Goal: Task Accomplishment & Management: Complete application form

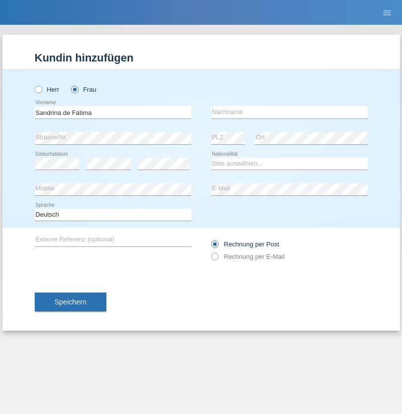
type input "Sandrina de Fátima"
click at [289, 112] on input "text" at bounding box center [289, 112] width 156 height 12
type input "[PERSON_NAME]"
select select "CH"
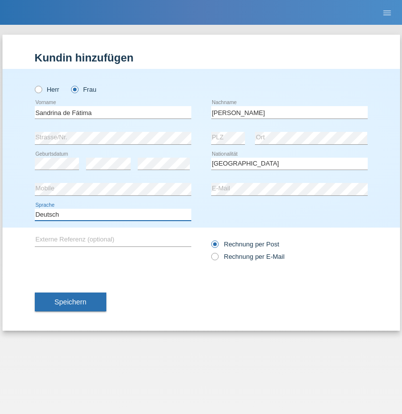
select select "en"
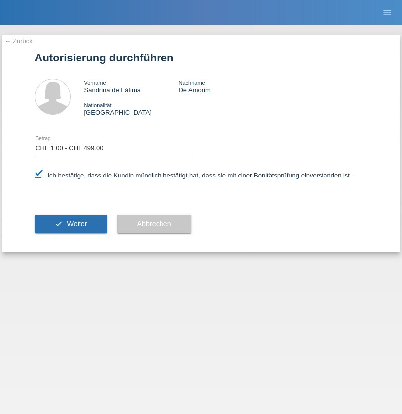
select select "1"
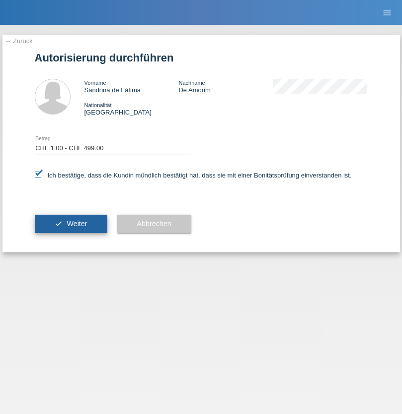
click at [70, 224] on span "Weiter" at bounding box center [77, 224] width 20 height 8
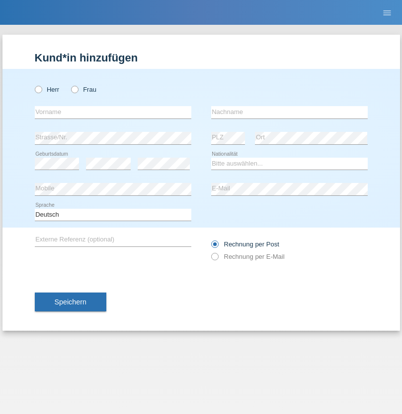
radio input "true"
click at [113, 112] on input "text" at bounding box center [113, 112] width 156 height 12
type input "Olivier"
click at [289, 112] on input "text" at bounding box center [289, 112] width 156 height 12
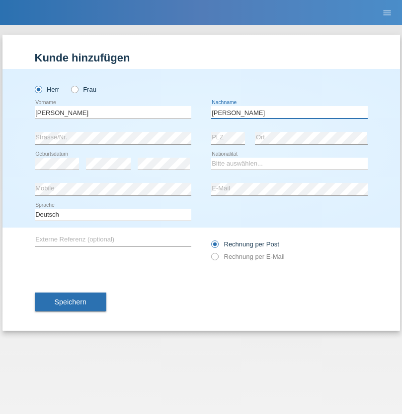
type input "Silveira"
select select "FR"
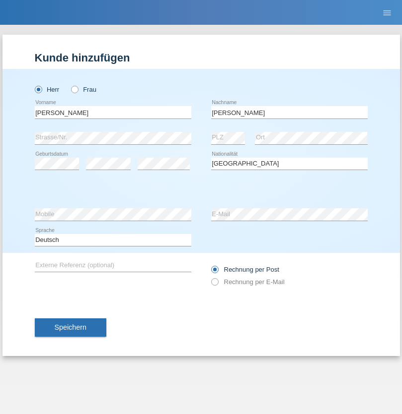
select select "C"
select select "10"
select select "12"
select select "1965"
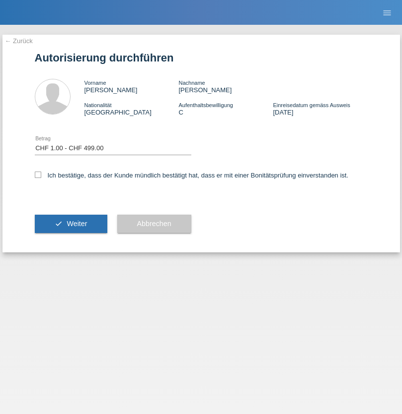
select select "1"
checkbox input "true"
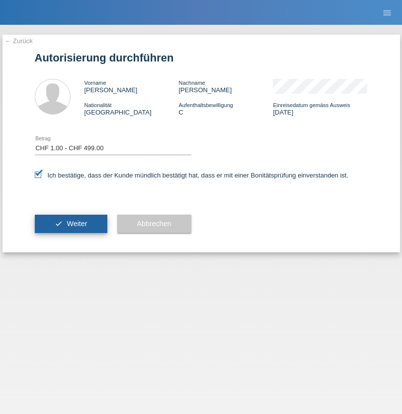
click at [70, 224] on span "Weiter" at bounding box center [77, 224] width 20 height 8
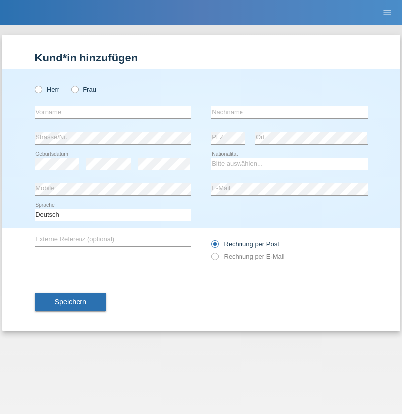
radio input "true"
click at [113, 112] on input "text" at bounding box center [113, 112] width 156 height 12
type input "Sandrina de [PERSON_NAME]"
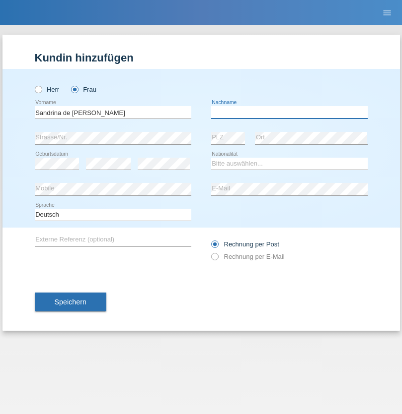
click at [289, 112] on input "text" at bounding box center [289, 112] width 156 height 12
type input "De Amorim"
select select "PT"
select select "C"
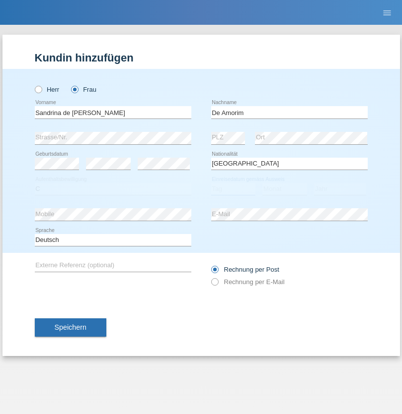
select select "29"
select select "11"
select select "2019"
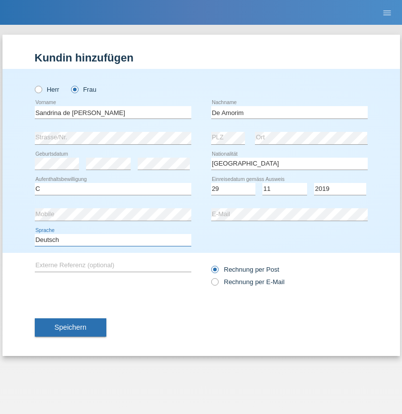
select select "en"
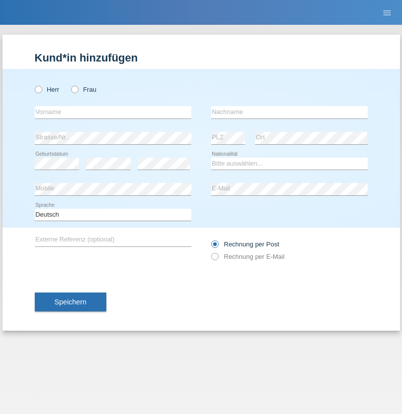
radio input "true"
click at [113, 112] on input "text" at bounding box center [113, 112] width 156 height 12
type input "Nicolas"
click at [289, 112] on input "text" at bounding box center [289, 112] width 156 height 12
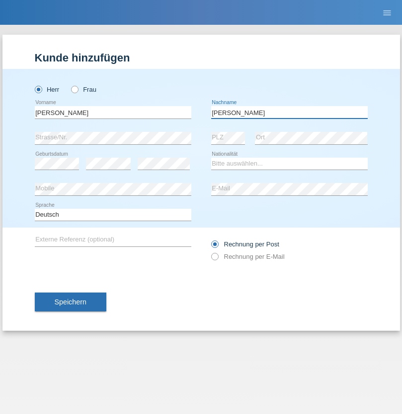
type input "Meier"
select select "CH"
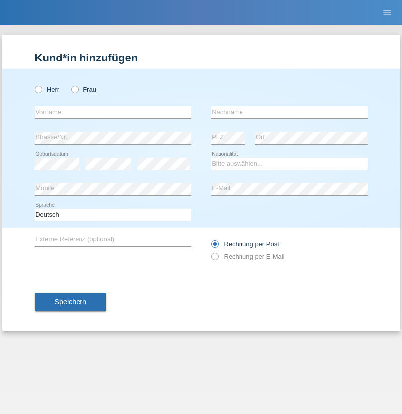
radio input "true"
click at [113, 112] on input "text" at bounding box center [113, 112] width 156 height 12
type input "[PERSON_NAME]"
click at [289, 112] on input "text" at bounding box center [289, 112] width 156 height 12
type input "Nydegger"
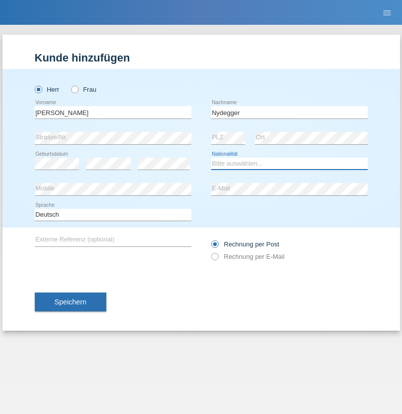
select select "CH"
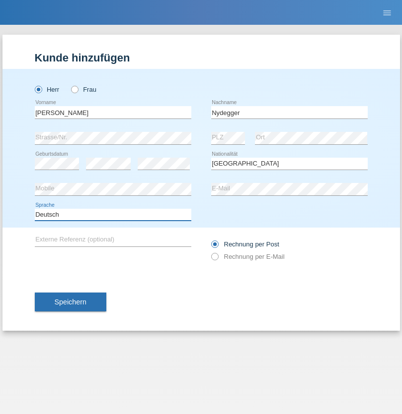
select select "en"
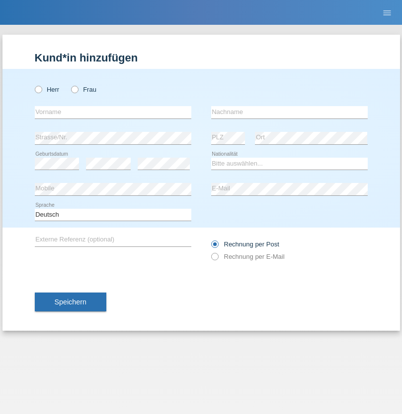
radio input "true"
click at [113, 112] on input "text" at bounding box center [113, 112] width 156 height 12
type input "[PERSON_NAME]"
click at [289, 112] on input "text" at bounding box center [289, 112] width 156 height 12
type input "Nydegger"
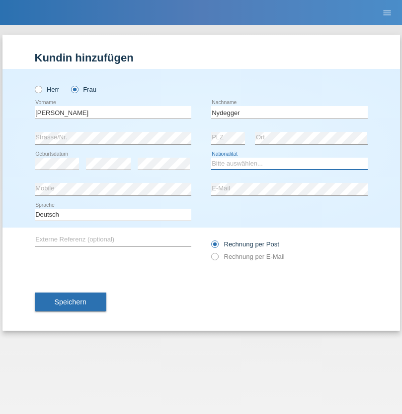
select select "CH"
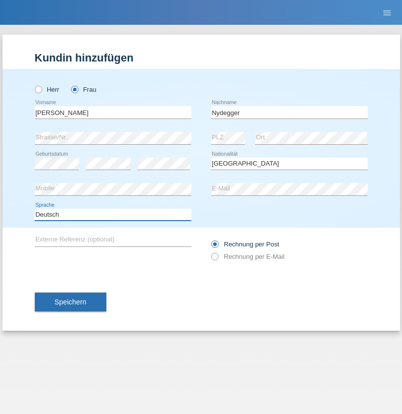
select select "en"
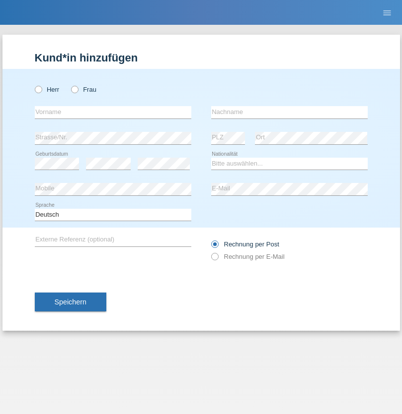
radio input "true"
click at [113, 112] on input "text" at bounding box center [113, 112] width 156 height 12
type input "Goekhan"
click at [289, 112] on input "text" at bounding box center [289, 112] width 156 height 12
type input "Akarsu"
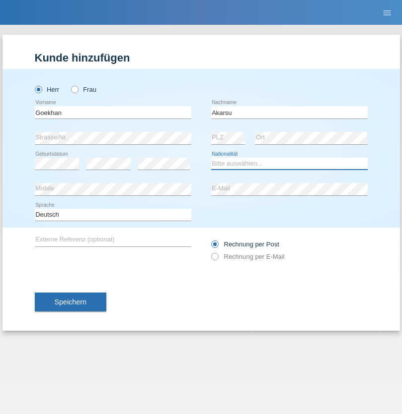
select select "AT"
select select "C"
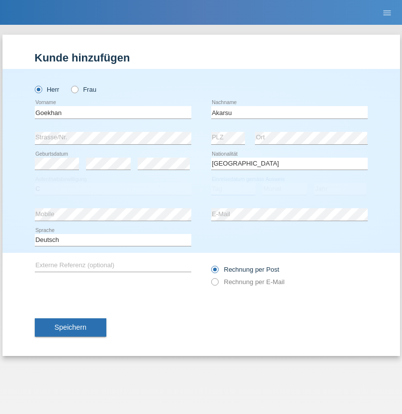
select select "01"
select select "05"
select select "2021"
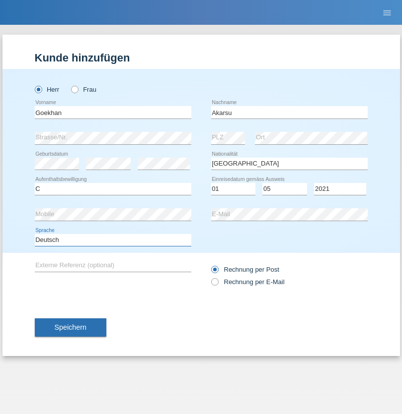
select select "en"
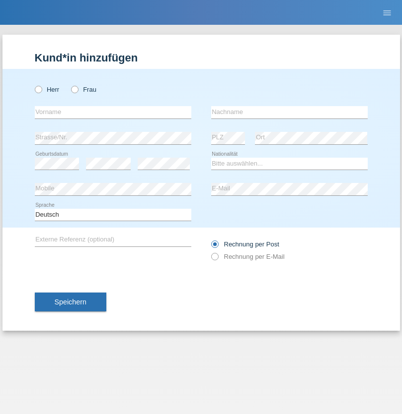
radio input "true"
click at [113, 112] on input "text" at bounding box center [113, 112] width 156 height 12
type input "[PERSON_NAME]"
click at [289, 112] on input "text" at bounding box center [289, 112] width 156 height 12
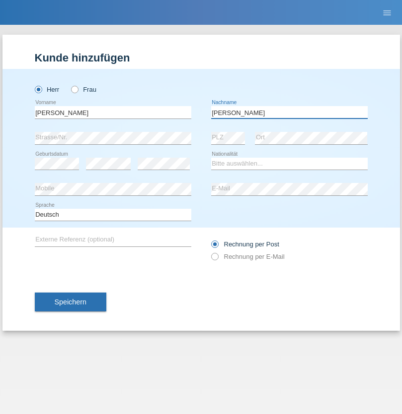
type input "Daniele"
select select "IT"
select select "C"
select select "22"
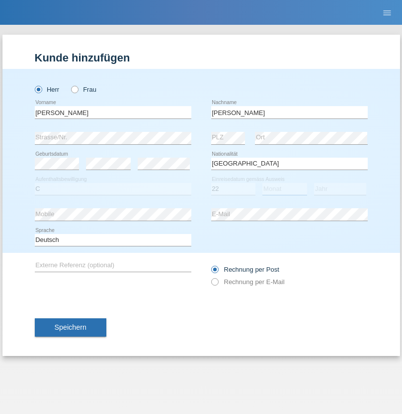
select select "06"
select select "1964"
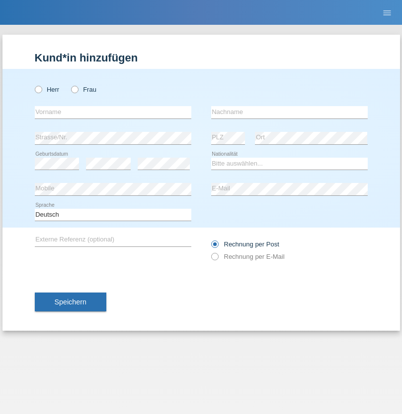
radio input "true"
click at [113, 112] on input "text" at bounding box center [113, 112] width 156 height 12
type input "[DATE]"
click at [289, 112] on input "text" at bounding box center [289, 112] width 156 height 12
type input "[PERSON_NAME]"
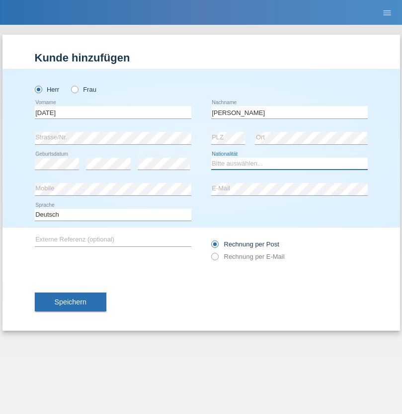
select select "IT"
select select "C"
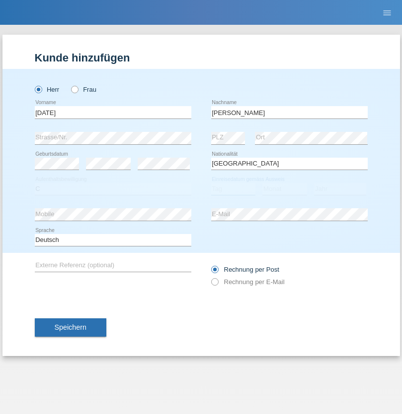
select select "01"
select select "05"
select select "2021"
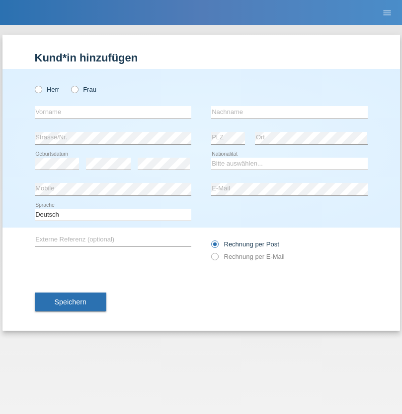
radio input "true"
click at [113, 112] on input "text" at bounding box center [113, 112] width 156 height 12
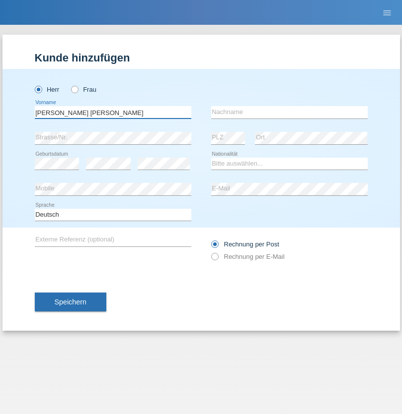
type input "[PERSON_NAME] [PERSON_NAME]"
click at [289, 112] on input "text" at bounding box center [289, 112] width 156 height 12
type input "Cislariu"
select select "CH"
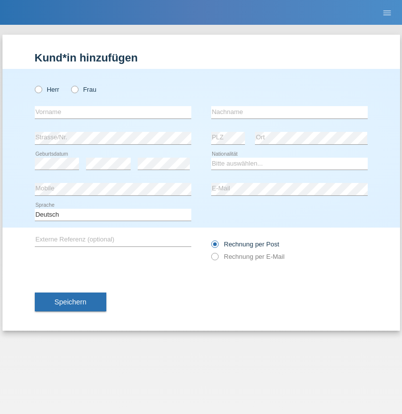
radio input "true"
select select "CH"
radio input "true"
click at [113, 112] on input "text" at bounding box center [113, 112] width 156 height 12
type input "[PERSON_NAME]"
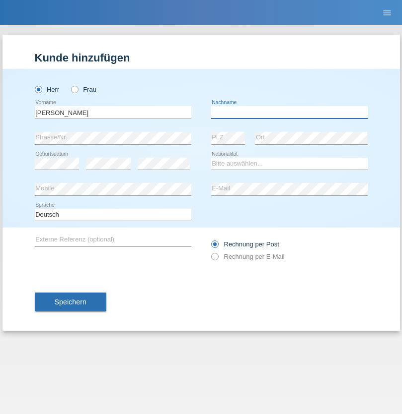
click at [289, 112] on input "text" at bounding box center [289, 112] width 156 height 12
type input "Kappelmayer"
select select "MG"
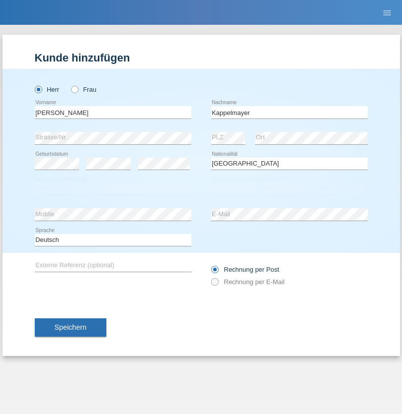
select select "C"
select select "31"
select select "08"
select select "2021"
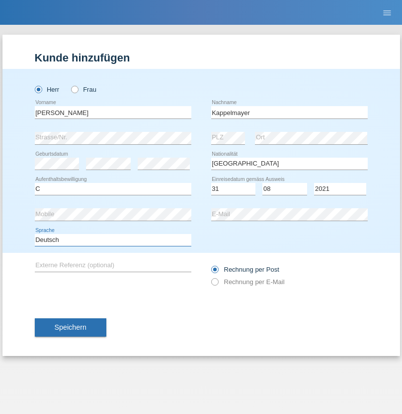
select select "en"
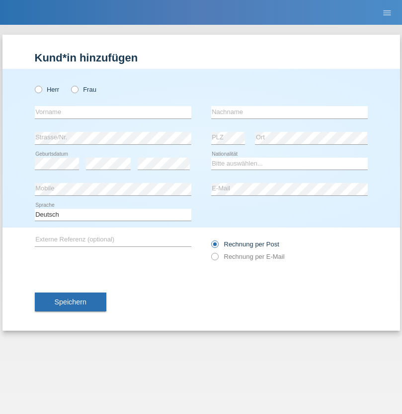
radio input "true"
click at [113, 112] on input "text" at bounding box center [113, 112] width 156 height 12
type input "firat"
click at [289, 112] on input "text" at bounding box center [289, 112] width 156 height 12
type input "kara"
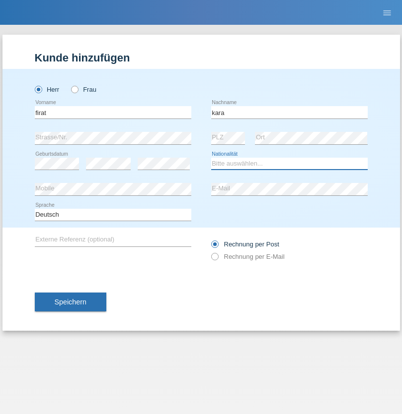
select select "CH"
radio input "true"
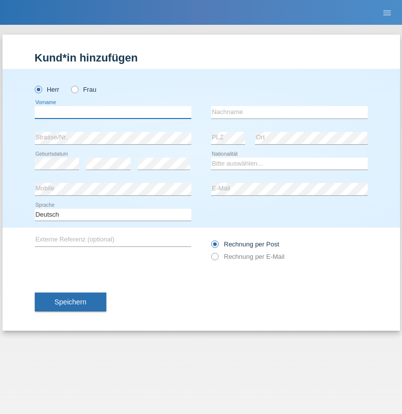
click at [113, 112] on input "text" at bounding box center [113, 112] width 156 height 12
type input "Jean Panda"
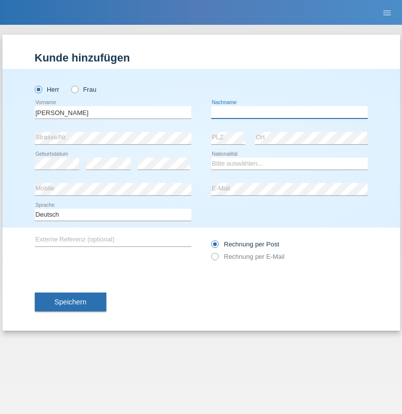
click at [289, 112] on input "text" at bounding box center [289, 112] width 156 height 12
type input "Panda nzinga"
select select "MN"
select select "C"
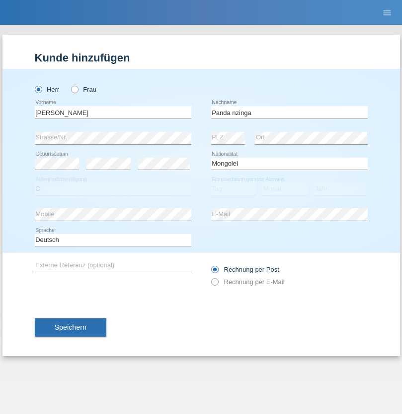
select select "28"
select select "11"
select select "2001"
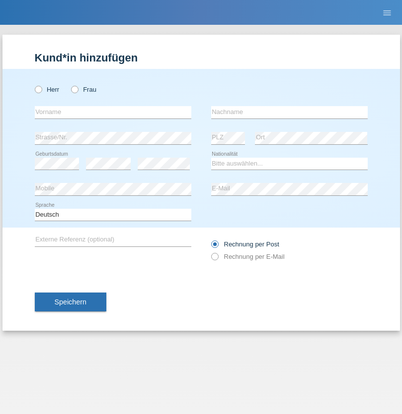
radio input "true"
select select "HU"
select select "C"
select select "30"
select select "10"
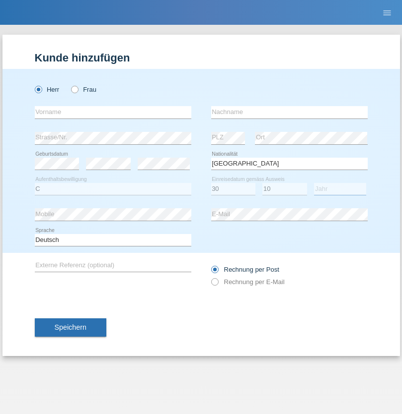
select select "2021"
